Goal: Use online tool/utility: Utilize a website feature to perform a specific function

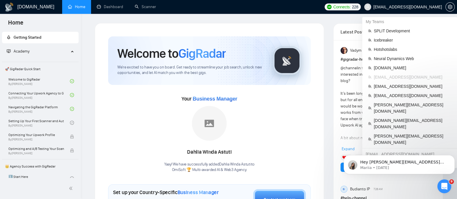
click at [430, 7] on span "[EMAIL_ADDRESS][DOMAIN_NAME]" at bounding box center [407, 7] width 68 height 0
click at [396, 31] on span "SPLIT Development" at bounding box center [411, 31] width 77 height 6
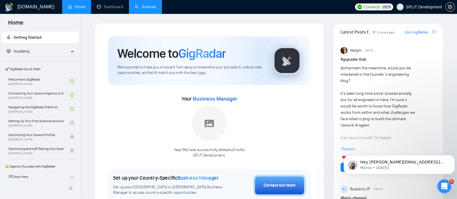
click at [143, 9] on link "Scanner" at bounding box center [145, 6] width 21 height 5
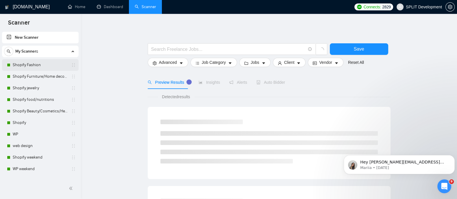
click at [49, 70] on link "Shopify Fashion" at bounding box center [40, 65] width 55 height 12
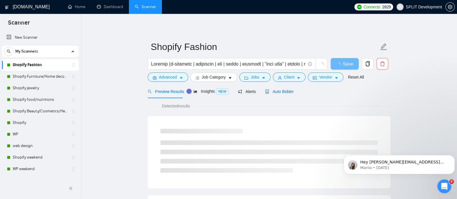
click at [282, 90] on span "Auto Bidder" at bounding box center [279, 91] width 29 height 5
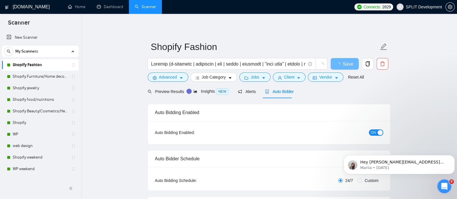
radio input "false"
radio input "true"
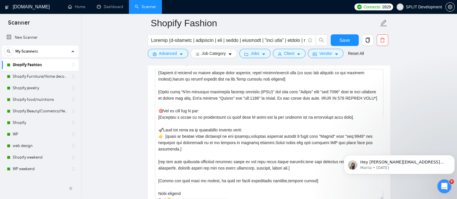
scroll to position [178, 0]
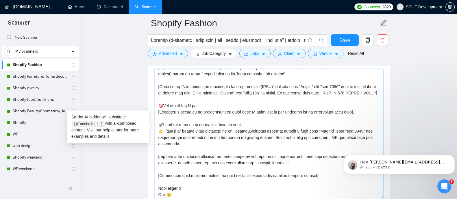
click at [247, 142] on textarea "Cover letter template:" at bounding box center [269, 134] width 228 height 130
